Goal: Task Accomplishment & Management: Manage account settings

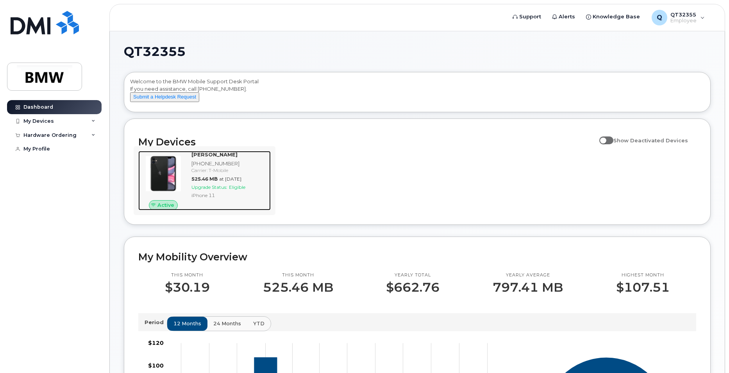
click at [204, 173] on div "Carrier: T-Mobile" at bounding box center [229, 170] width 76 height 7
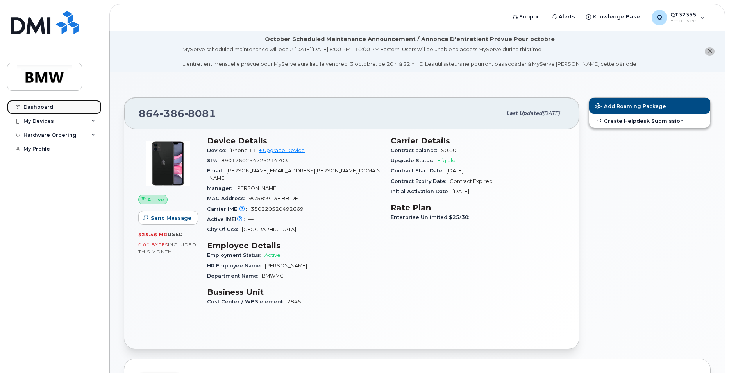
click at [48, 106] on div "Dashboard" at bounding box center [38, 107] width 30 height 6
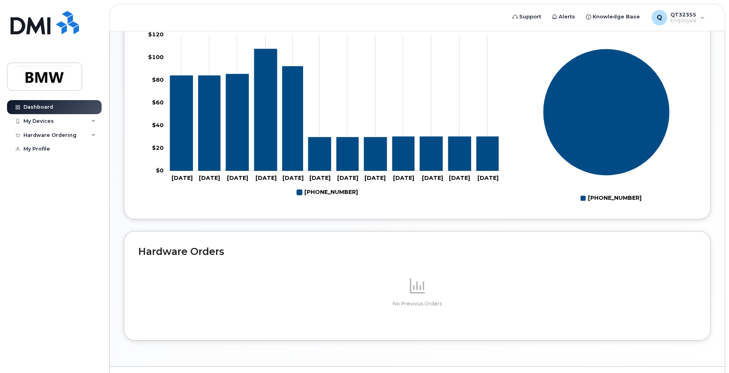
scroll to position [294, 0]
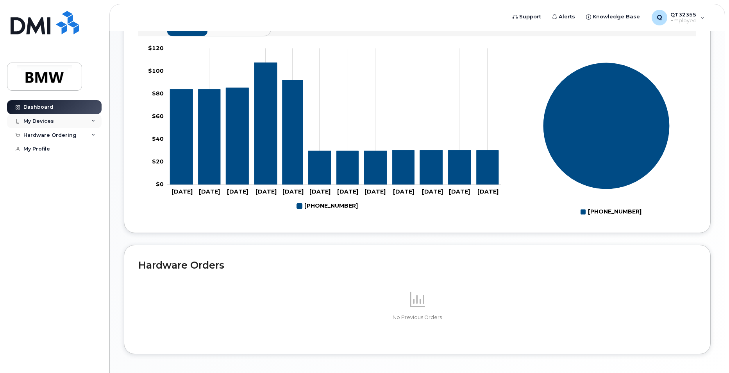
click at [53, 122] on div "My Devices" at bounding box center [54, 121] width 95 height 14
click at [48, 135] on div "Add Device" at bounding box center [42, 135] width 31 height 7
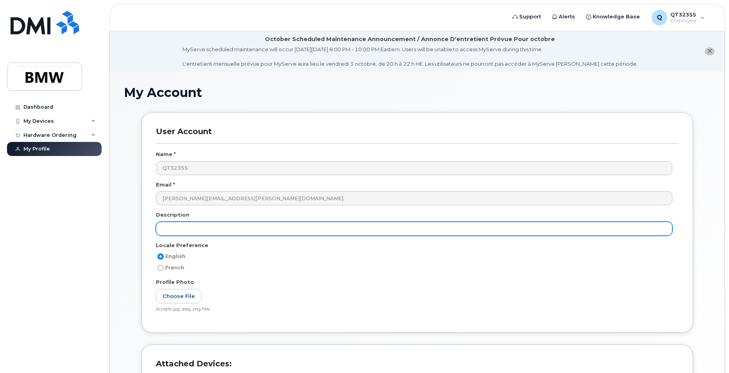
click at [195, 229] on input "text" at bounding box center [414, 228] width 516 height 14
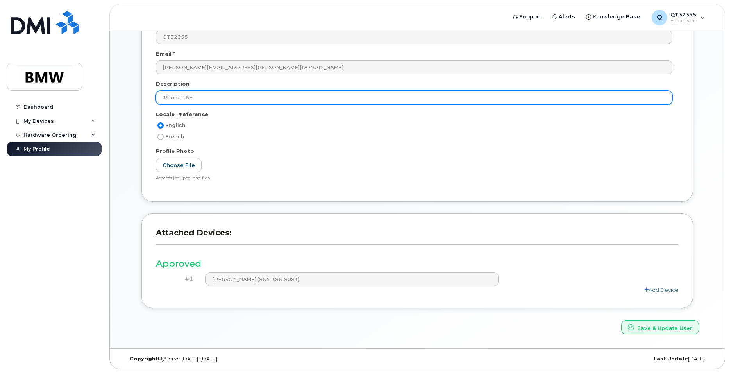
scroll to position [131, 0]
type input "iPhone 16E"
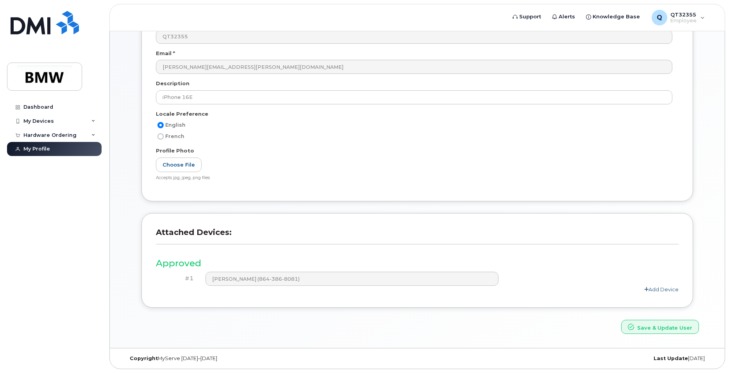
click at [648, 288] on link "Add Device" at bounding box center [661, 289] width 34 height 6
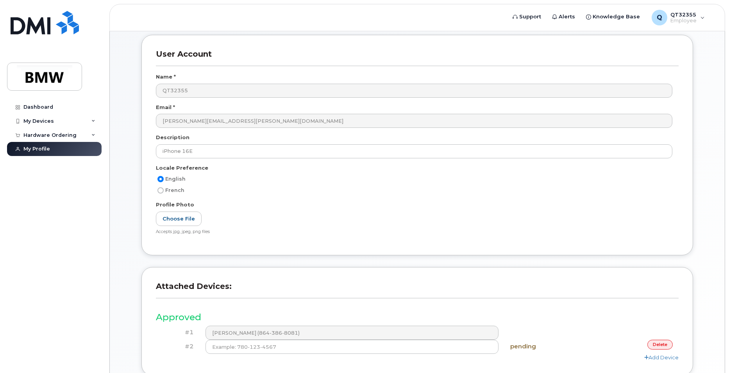
scroll to position [78, 0]
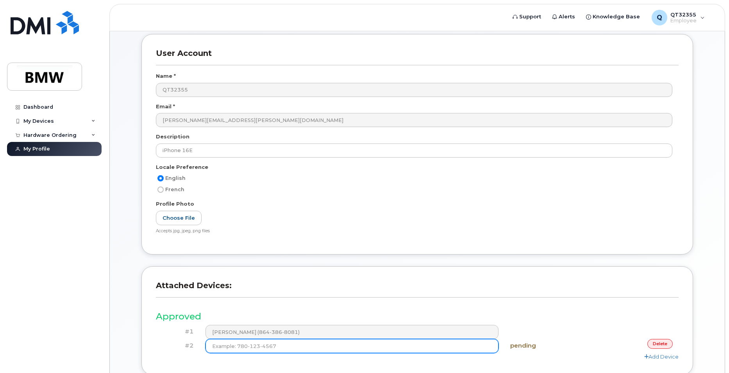
click at [226, 347] on input at bounding box center [351, 346] width 293 height 14
type input "(8"
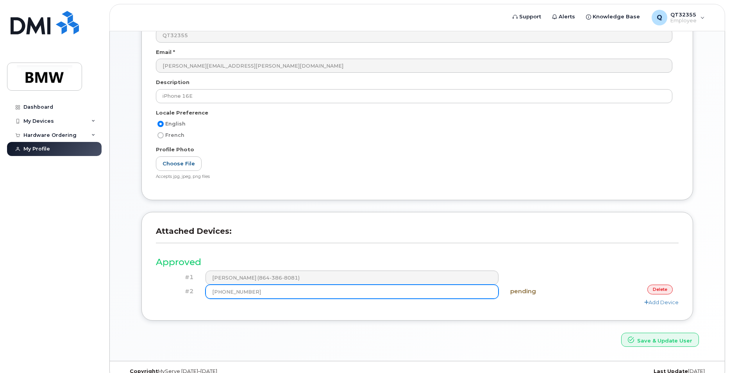
scroll to position [145, 0]
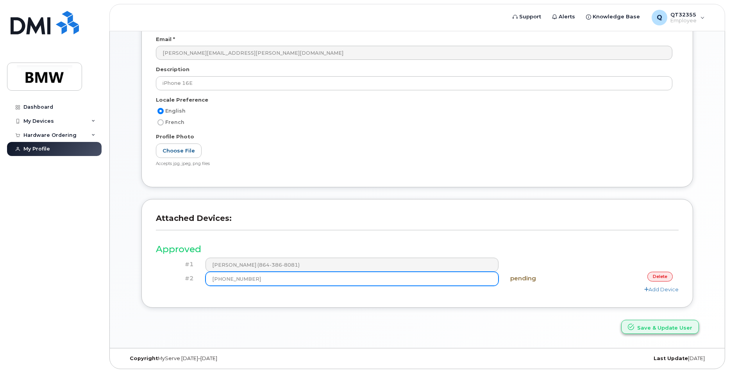
type input "(864) 386-8081"
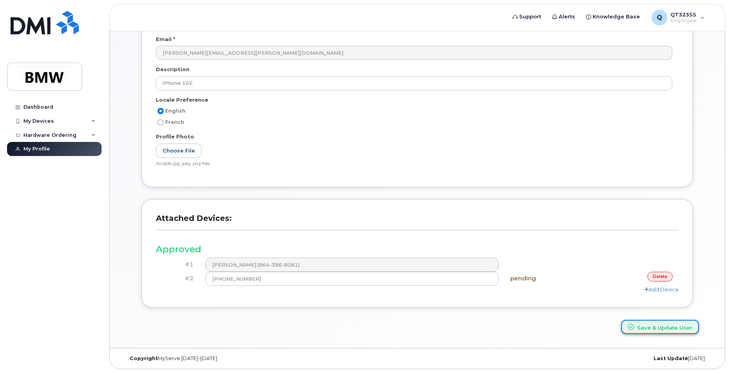
click at [664, 325] on button "Save & Update User" at bounding box center [660, 326] width 78 height 14
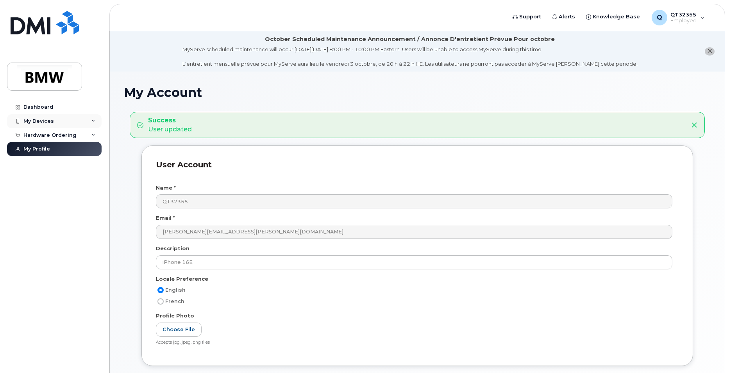
click at [91, 119] on div "My Devices" at bounding box center [54, 121] width 95 height 14
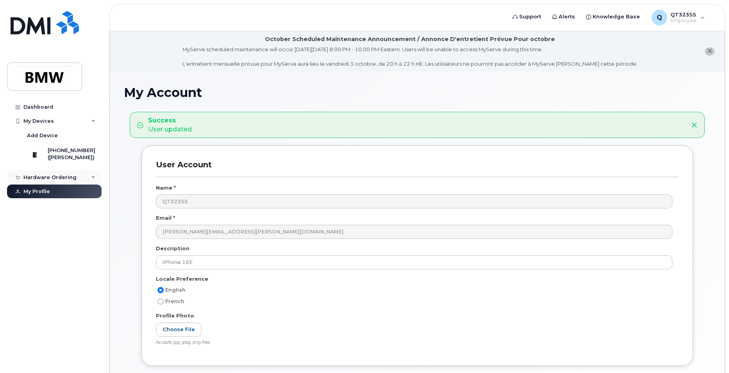
click at [73, 180] on div "Hardware Ordering" at bounding box center [49, 177] width 53 height 6
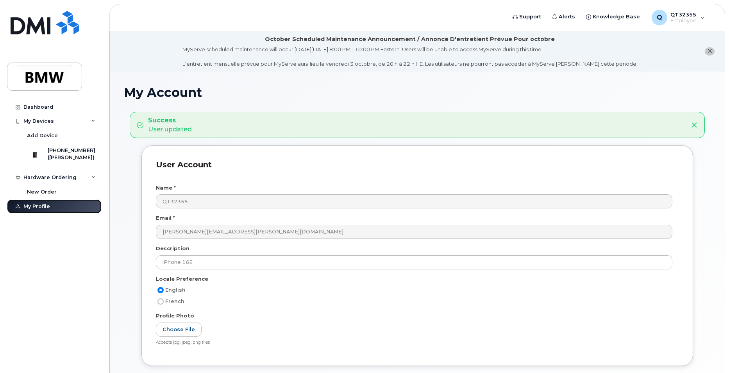
click at [80, 213] on link "My Profile" at bounding box center [54, 206] width 95 height 14
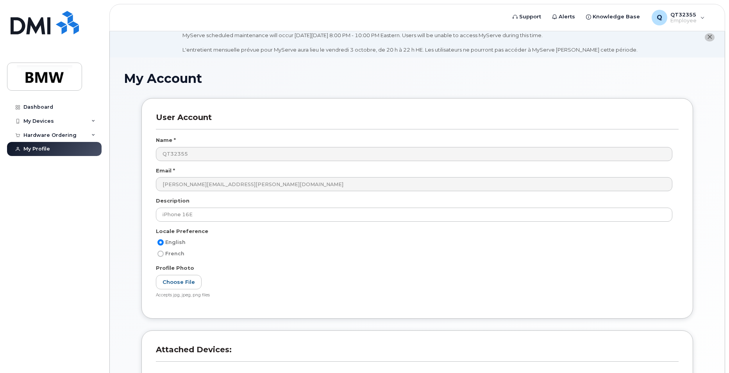
scroll to position [39, 0]
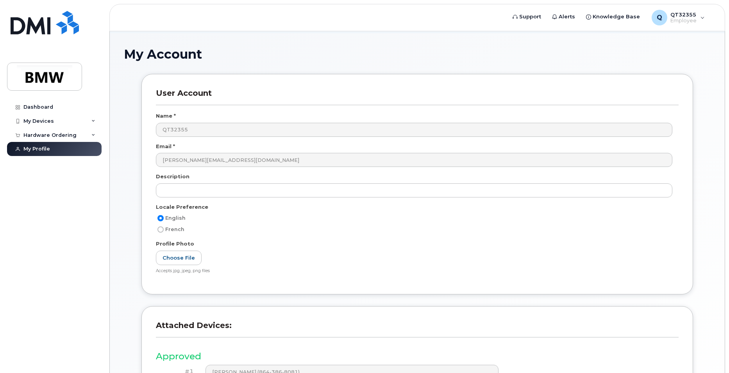
scroll to position [39, 0]
